Goal: Information Seeking & Learning: Learn about a topic

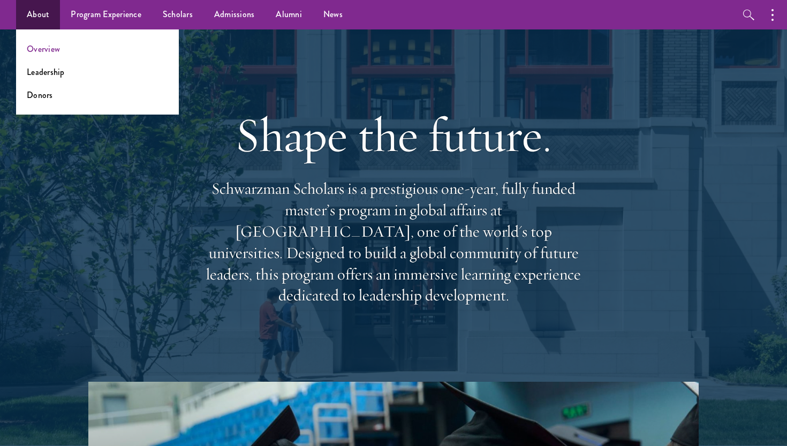
click at [55, 48] on link "Overview" at bounding box center [43, 49] width 33 height 12
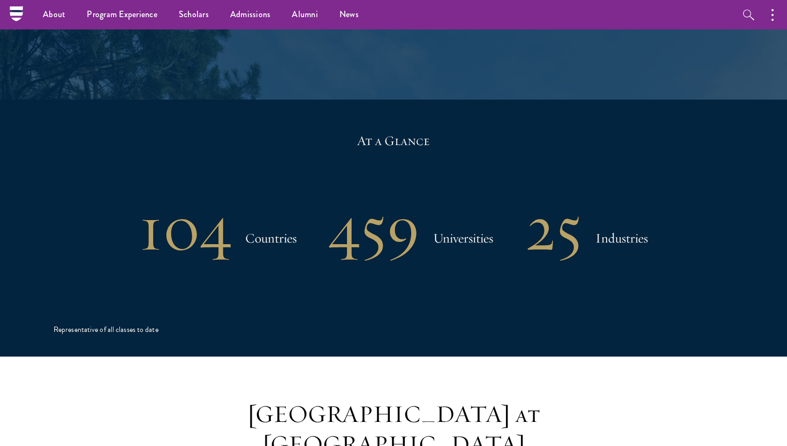
scroll to position [2148, 0]
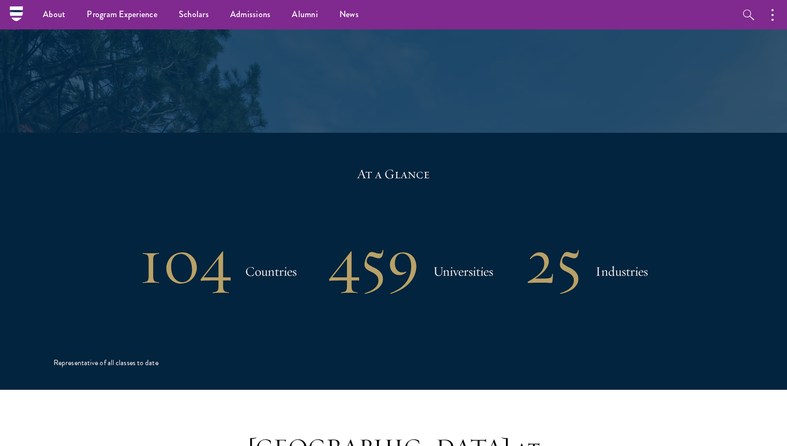
click at [380, 234] on h1 "459" at bounding box center [374, 262] width 91 height 56
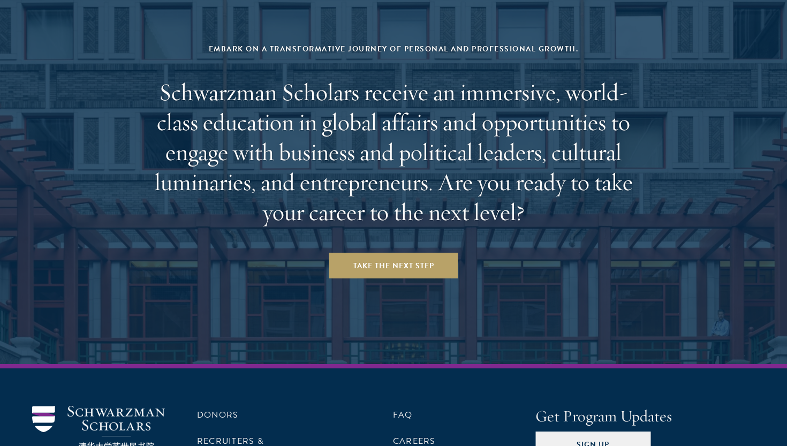
scroll to position [4423, 0]
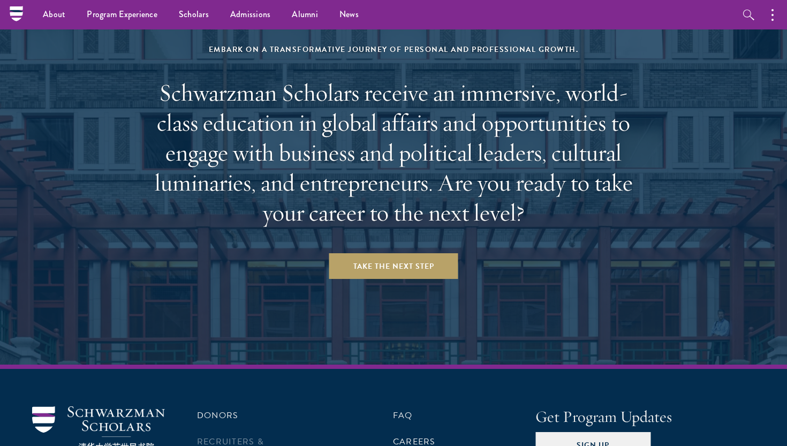
click at [234, 435] on link "Recruiters & Organizations" at bounding box center [236, 448] width 79 height 26
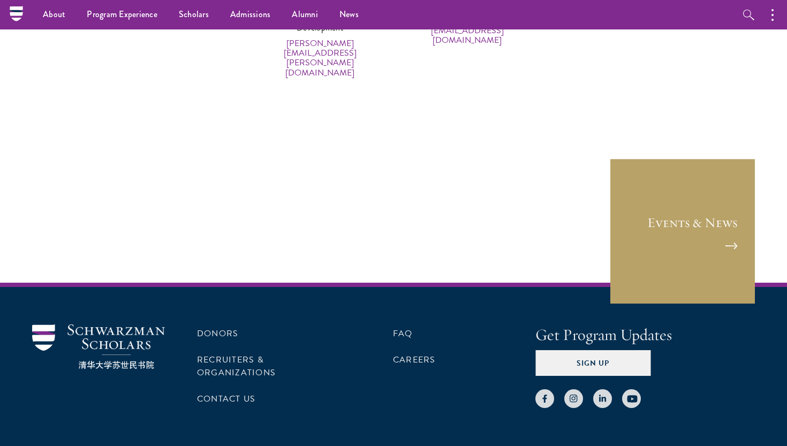
scroll to position [5395, 0]
